Goal: Check status: Check status

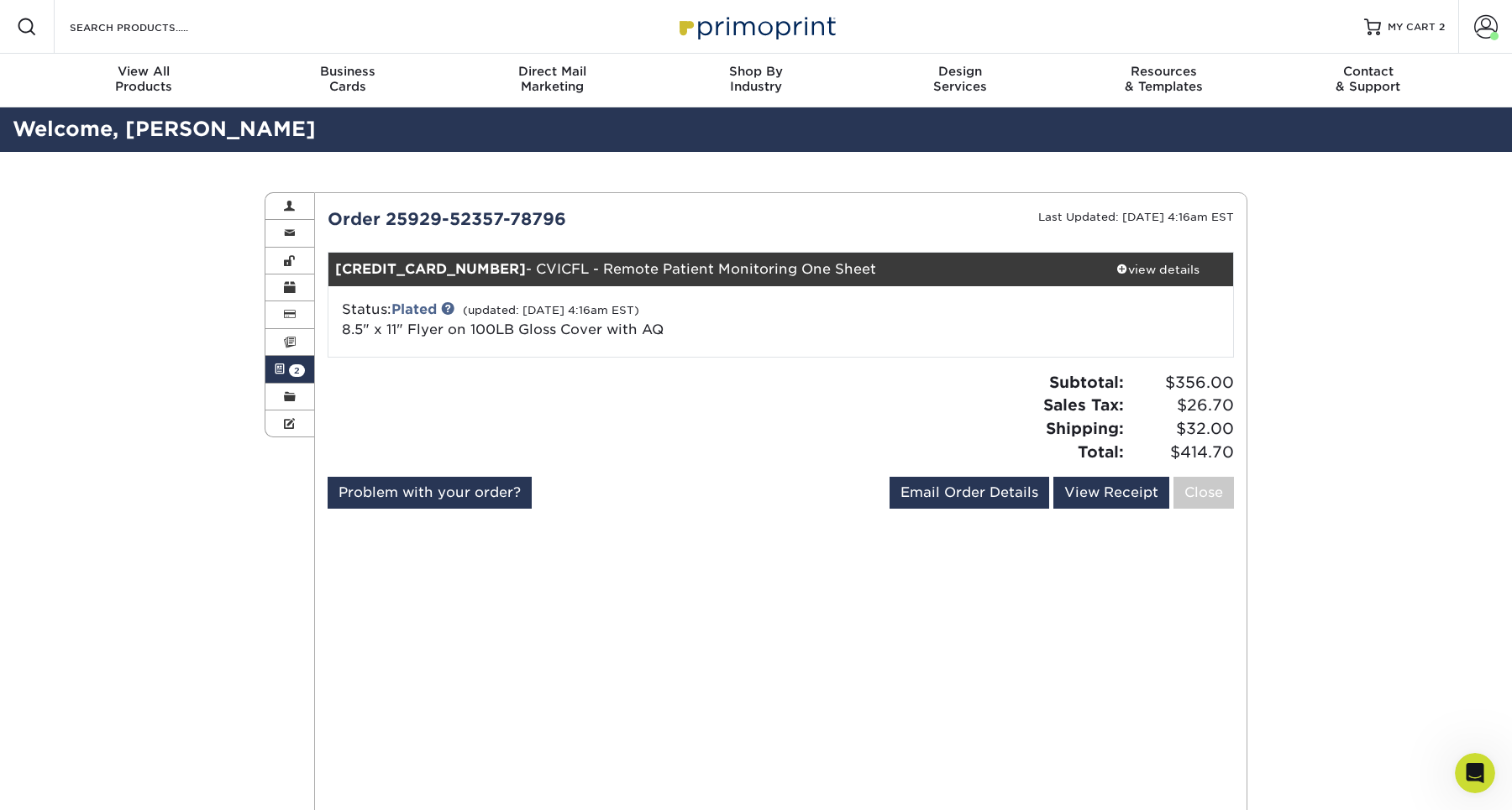
click at [288, 368] on link "Active Orders 2" at bounding box center [289, 369] width 49 height 27
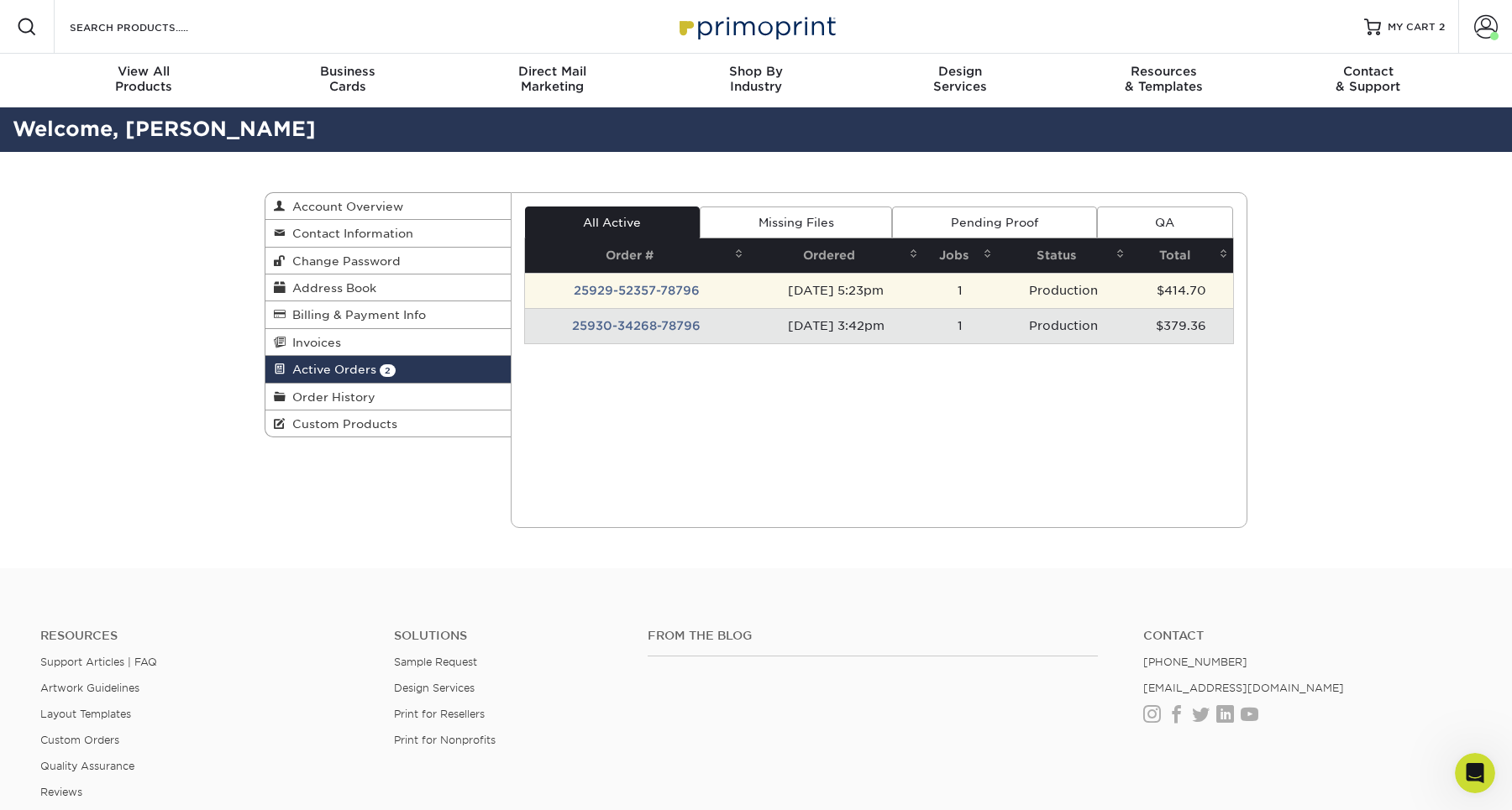
click at [651, 279] on td "25929-52357-78796" at bounding box center [637, 290] width 224 height 35
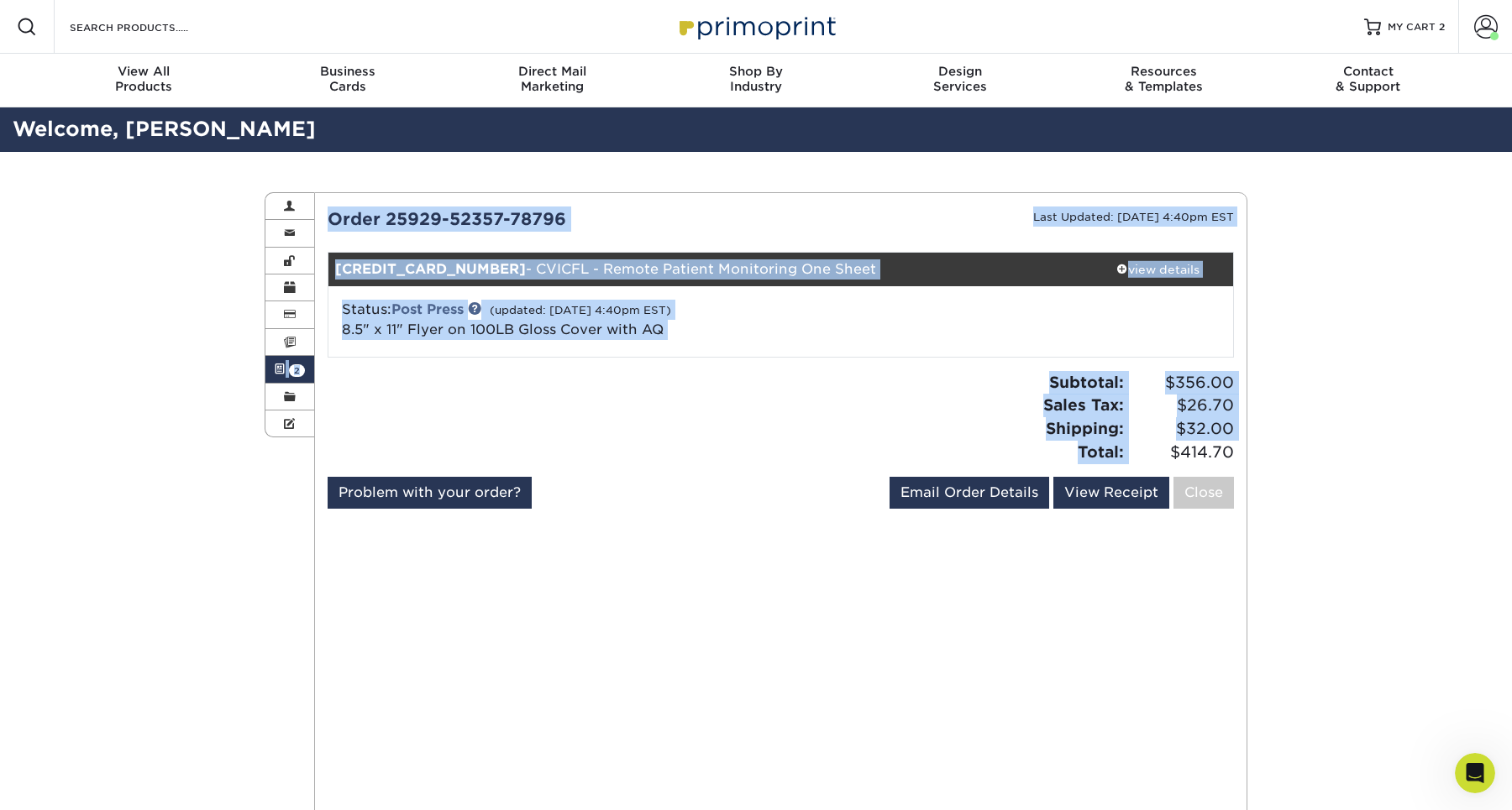
drag, startPoint x: 1161, startPoint y: 447, endPoint x: 1251, endPoint y: 447, distance: 90.0
click at [1251, 447] on div "Active Orders Account Overview Contact Information Change Password Address Book…" at bounding box center [755, 583] width 1008 height 863
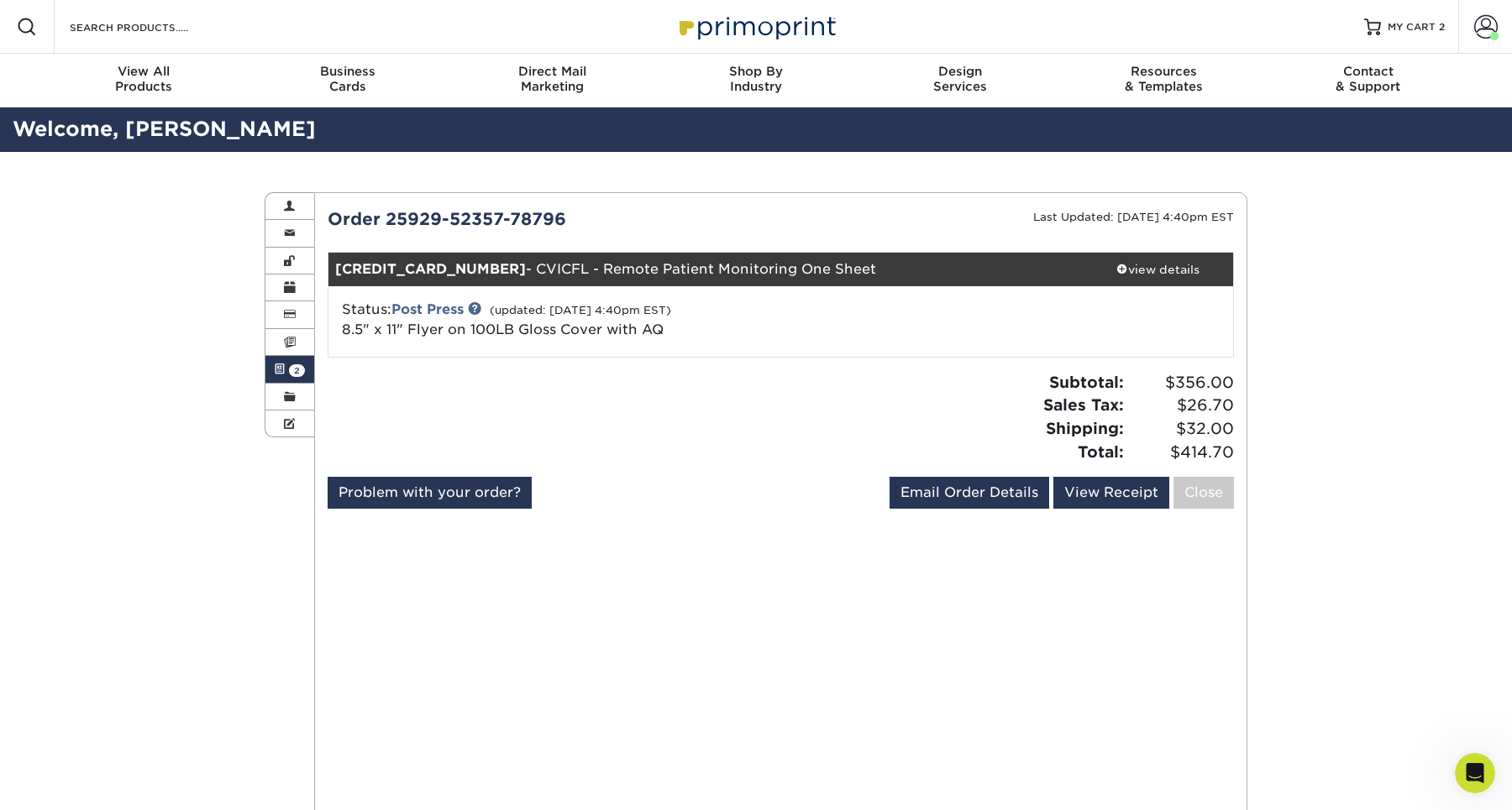
click at [1211, 446] on span "$414.70" at bounding box center [1181, 453] width 105 height 24
drag, startPoint x: 1166, startPoint y: 453, endPoint x: 1236, endPoint y: 451, distance: 70.0
click at [1236, 452] on div "Subtotal: $356.00 Sales Tax: $26.70 Shipping: $32.00 Total: $414.70" at bounding box center [1012, 417] width 466 height 93
copy span "$414.70"
click at [288, 366] on span "2" at bounding box center [296, 371] width 16 height 13
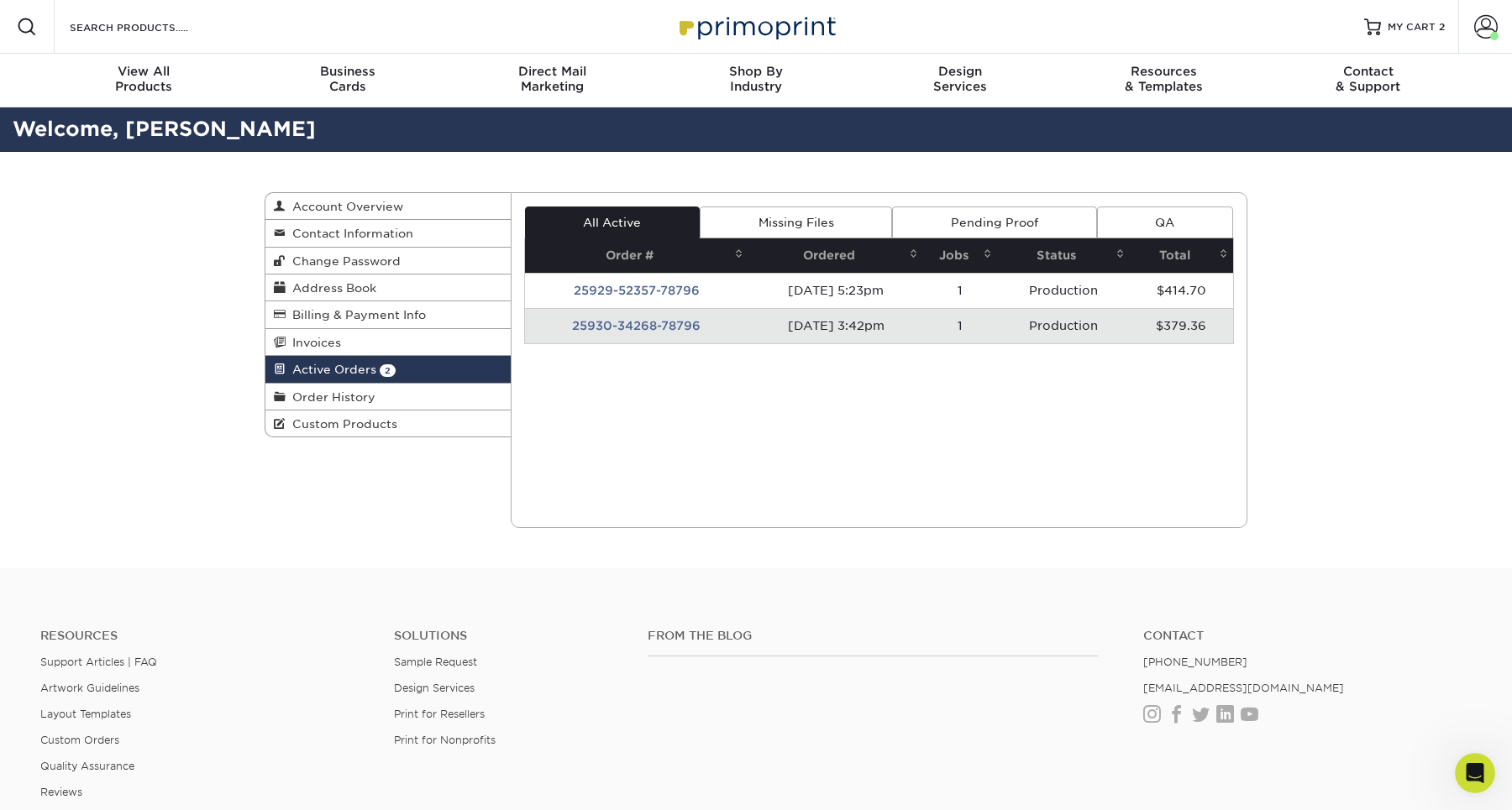
click at [638, 328] on td "25930-34268-78796" at bounding box center [637, 326] width 224 height 35
